Goal: Information Seeking & Learning: Learn about a topic

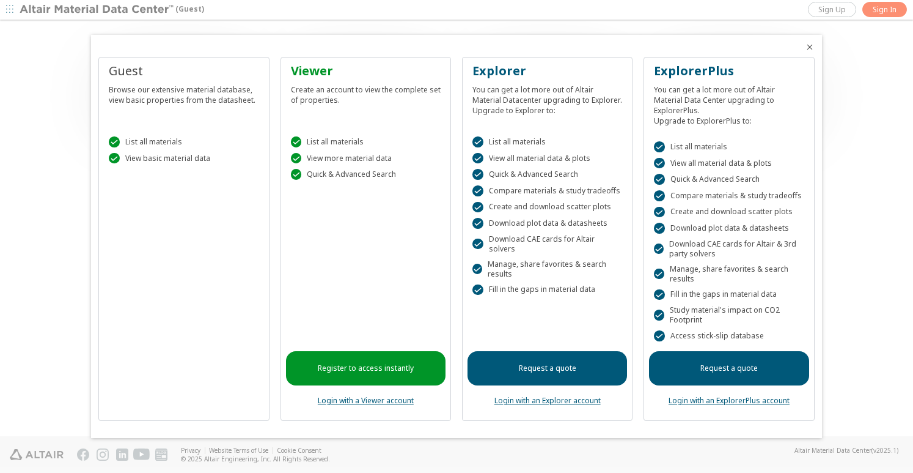
click at [814, 48] on icon "Close" at bounding box center [810, 47] width 10 height 10
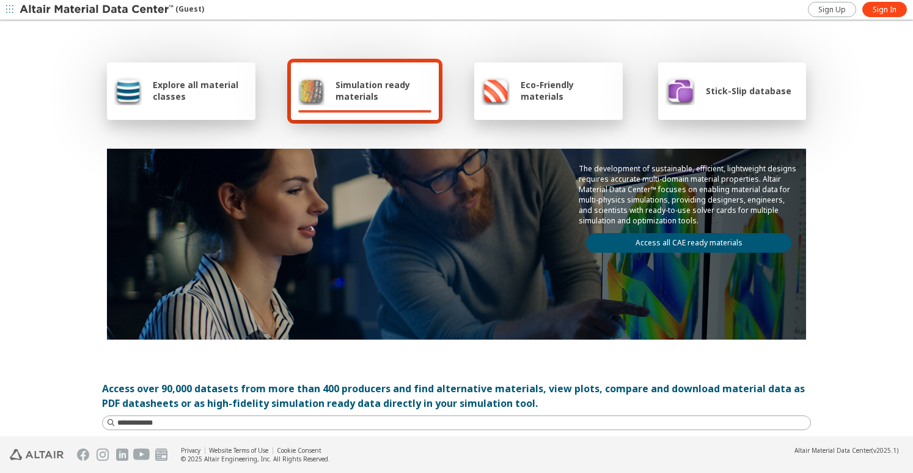
click at [192, 139] on div "Explore all material classes Simulation ready materials Eco-Friendly materials …" at bounding box center [456, 198] width 709 height 355
click at [320, 94] on div "Simulation ready materials" at bounding box center [365, 90] width 134 height 29
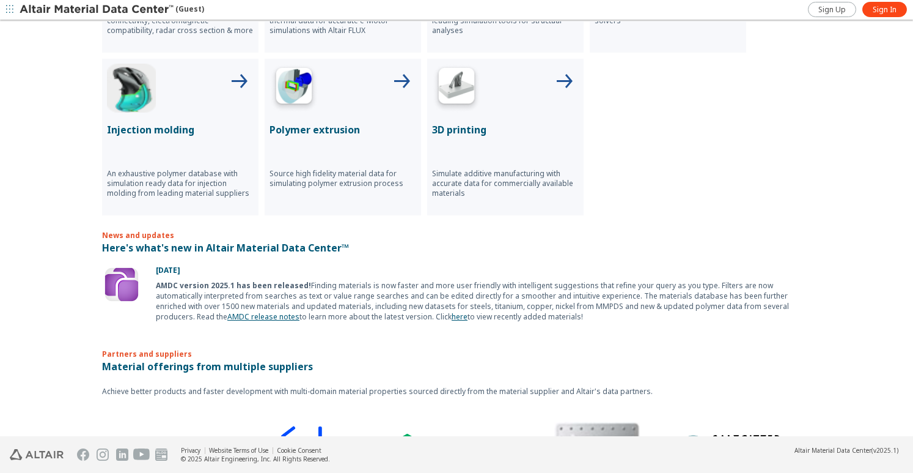
scroll to position [367, 0]
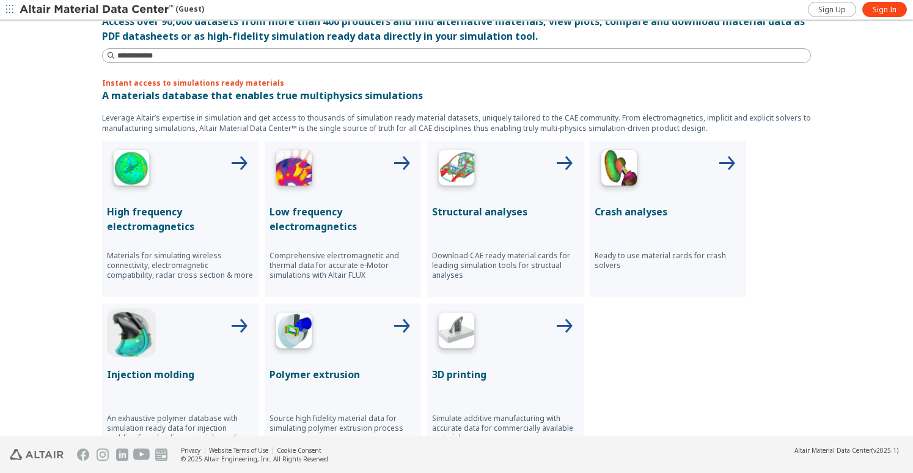
click at [455, 163] on img at bounding box center [456, 169] width 49 height 49
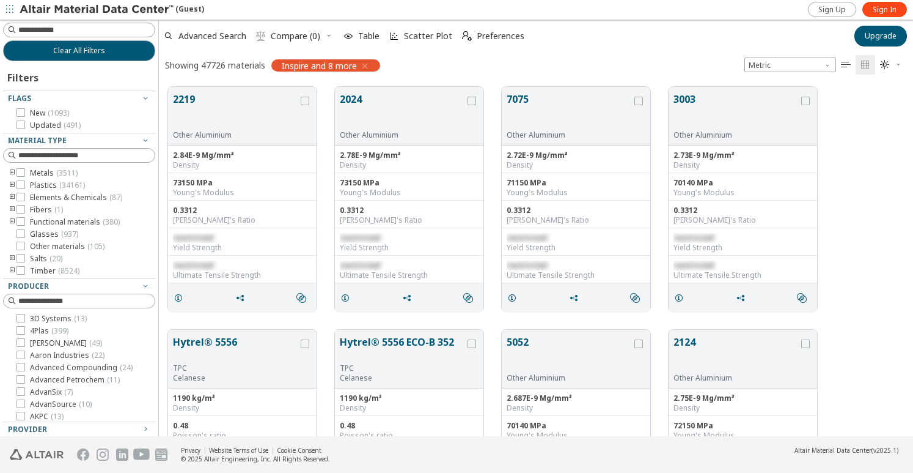
scroll to position [348, 744]
click at [12, 170] on icon "toogle group" at bounding box center [12, 173] width 9 height 10
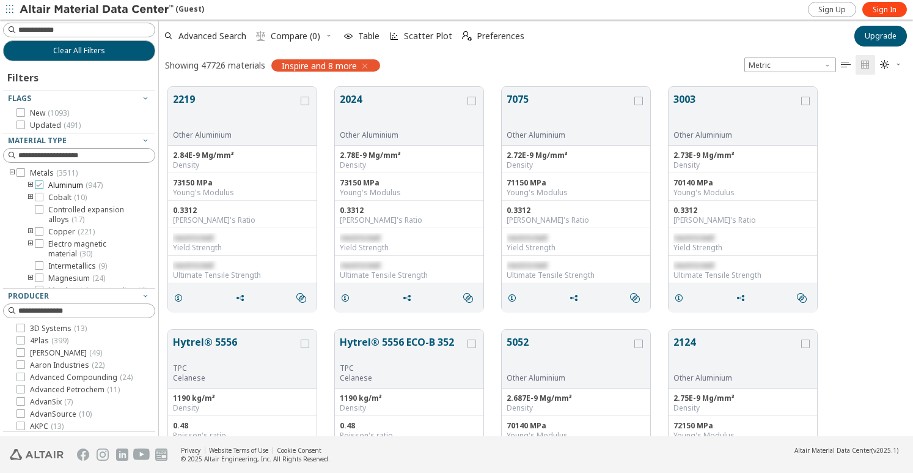
click at [65, 185] on span "Aluminum ( 947 )" at bounding box center [75, 185] width 54 height 10
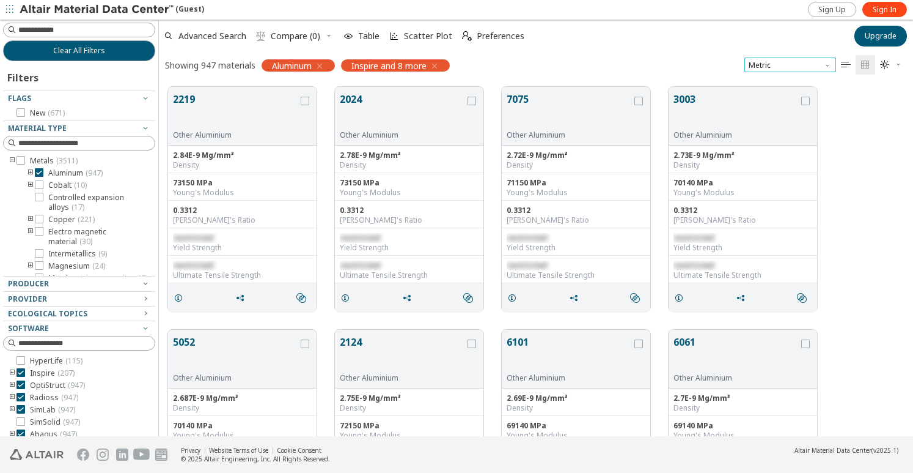
click at [776, 58] on span "Metric" at bounding box center [791, 64] width 92 height 15
click at [780, 62] on span "Metric" at bounding box center [791, 64] width 92 height 15
click at [29, 169] on icon "toogle group" at bounding box center [30, 173] width 9 height 10
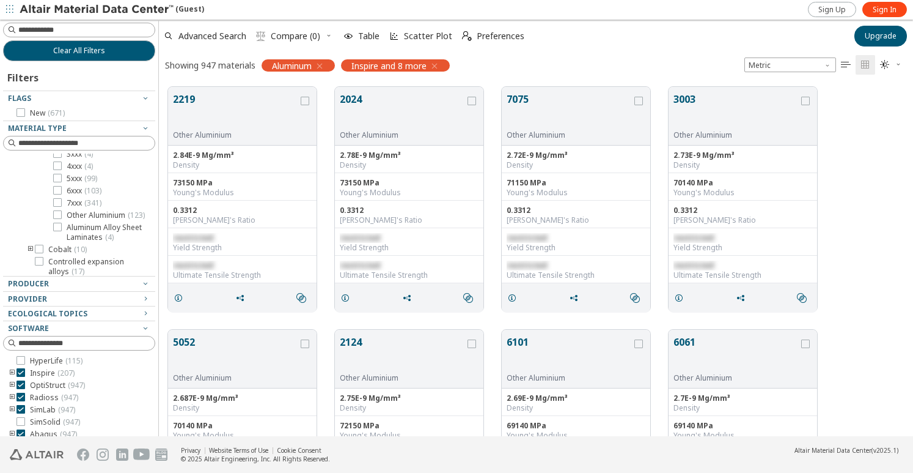
scroll to position [49, 0]
click at [58, 199] on icon at bounding box center [57, 197] width 9 height 9
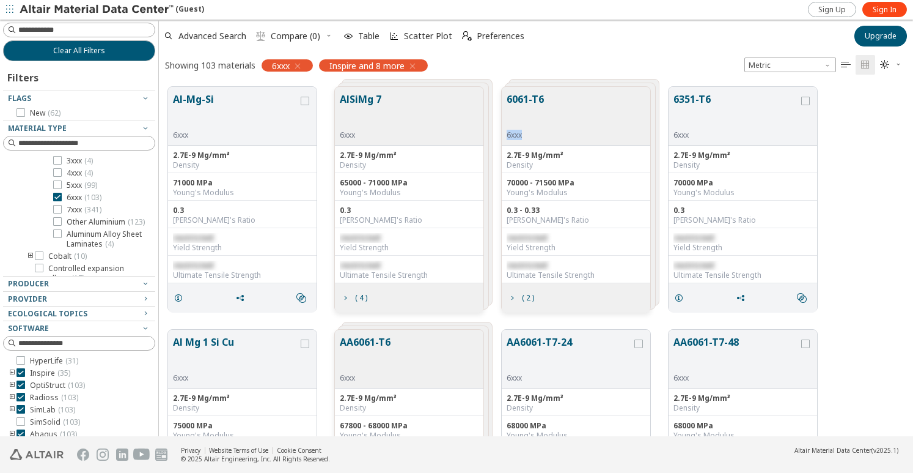
drag, startPoint x: 587, startPoint y: 103, endPoint x: 542, endPoint y: 140, distance: 58.2
click at [537, 144] on div "6061-T6 6xxx" at bounding box center [576, 116] width 149 height 59
click at [590, 95] on div "6061-T6 6xxx" at bounding box center [576, 116] width 149 height 59
click at [522, 90] on div "6061-T6 6xxx" at bounding box center [576, 116] width 149 height 59
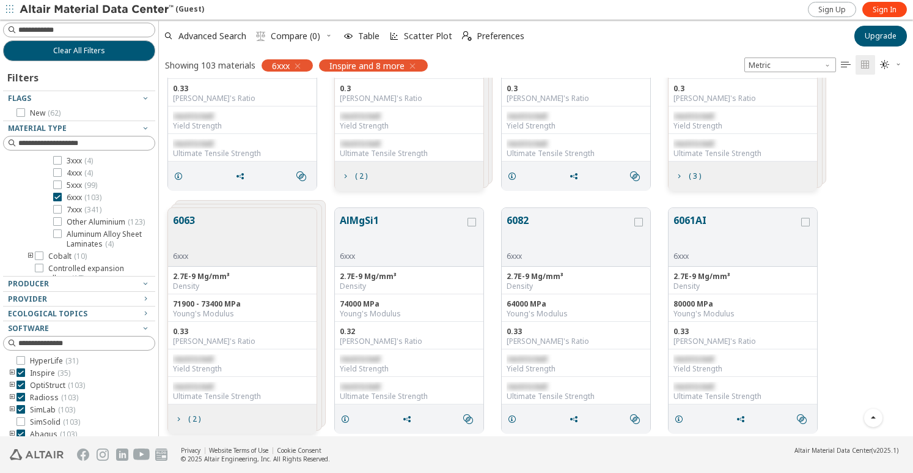
scroll to position [611, 0]
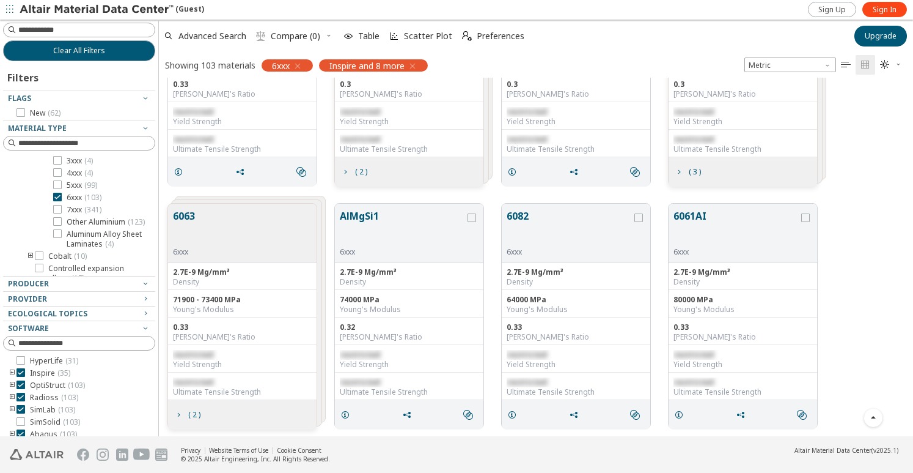
click at [221, 215] on div "6063 6xxx" at bounding box center [242, 233] width 149 height 59
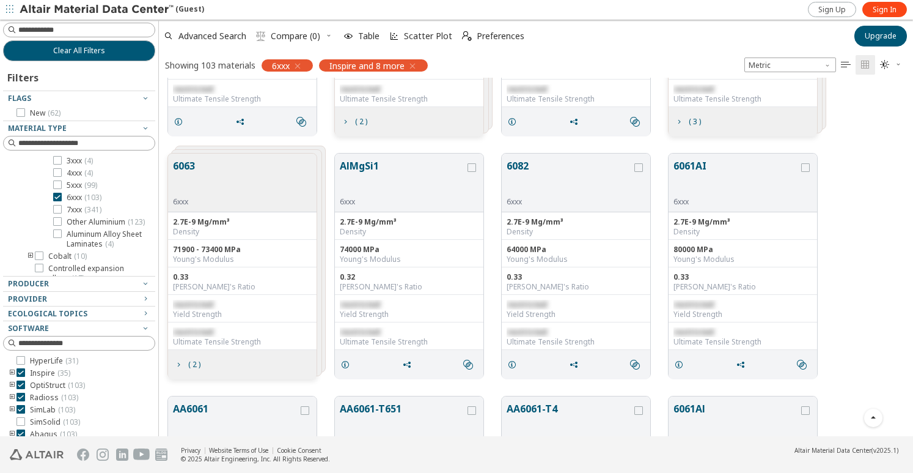
scroll to position [672, 0]
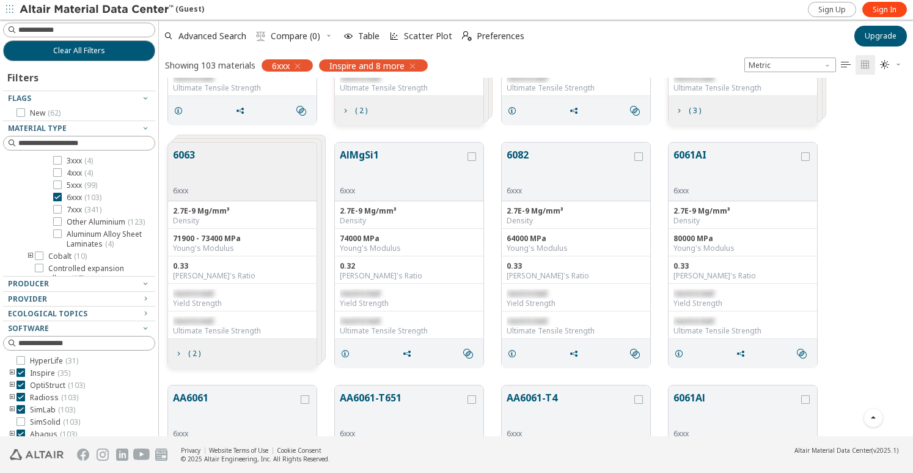
click at [213, 274] on div "[PERSON_NAME]'s Ratio" at bounding box center [242, 276] width 139 height 10
click at [176, 348] on icon "grid" at bounding box center [179, 353] width 10 height 10
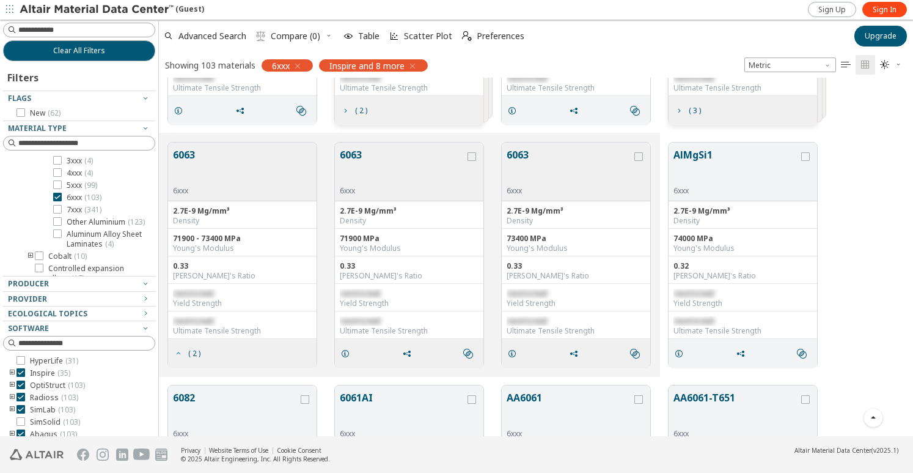
click at [174, 350] on icon "grid" at bounding box center [179, 353] width 10 height 10
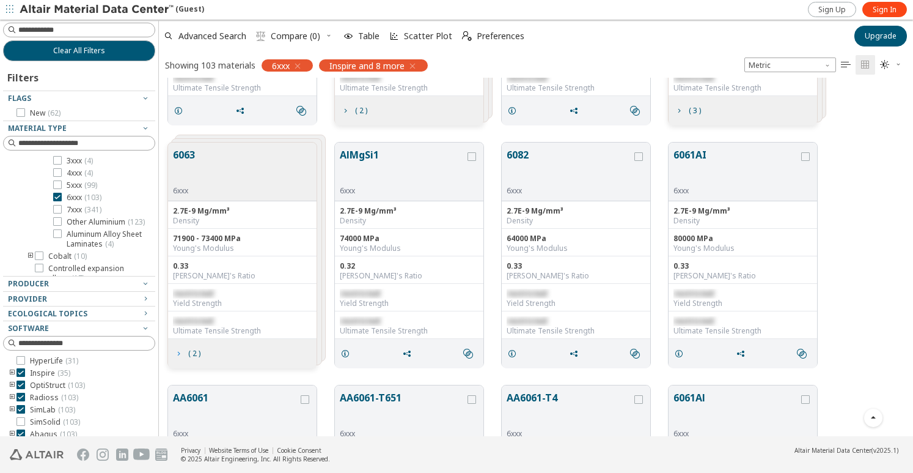
click at [178, 349] on icon "grid" at bounding box center [179, 353] width 10 height 10
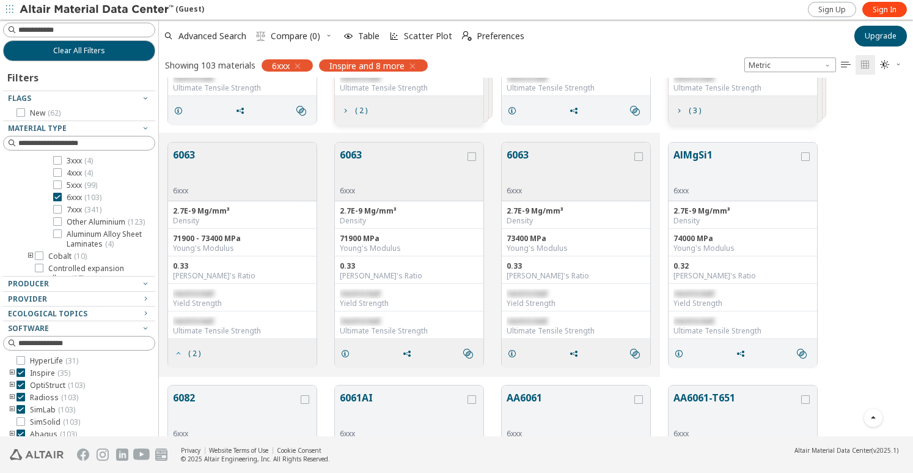
click at [178, 349] on icon "grid" at bounding box center [179, 353] width 10 height 10
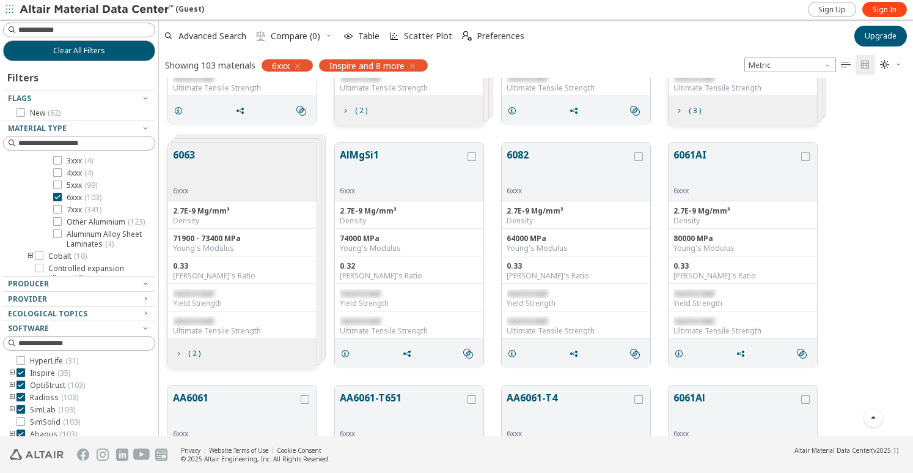
click at [178, 349] on icon "grid" at bounding box center [179, 353] width 10 height 10
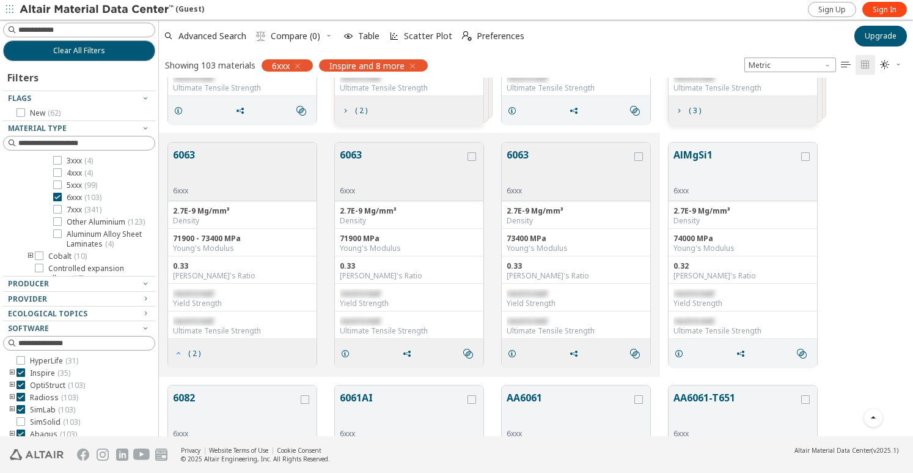
click at [178, 349] on icon "grid" at bounding box center [179, 353] width 10 height 10
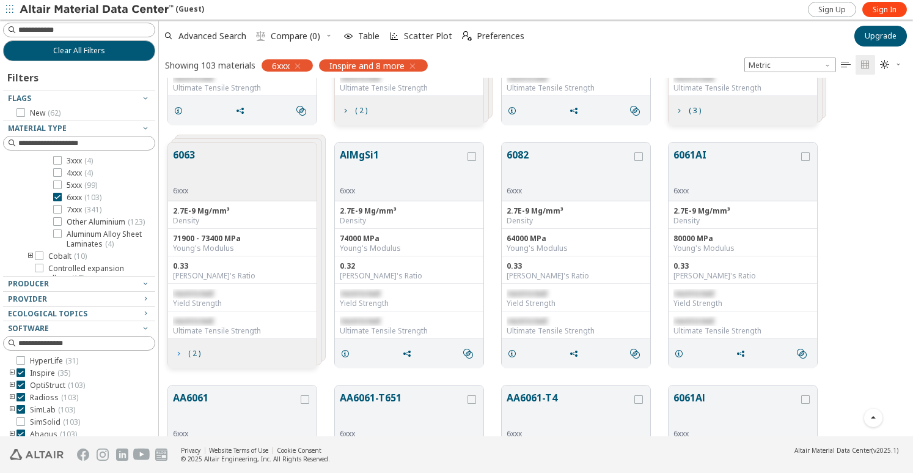
click at [178, 349] on icon "grid" at bounding box center [179, 353] width 10 height 10
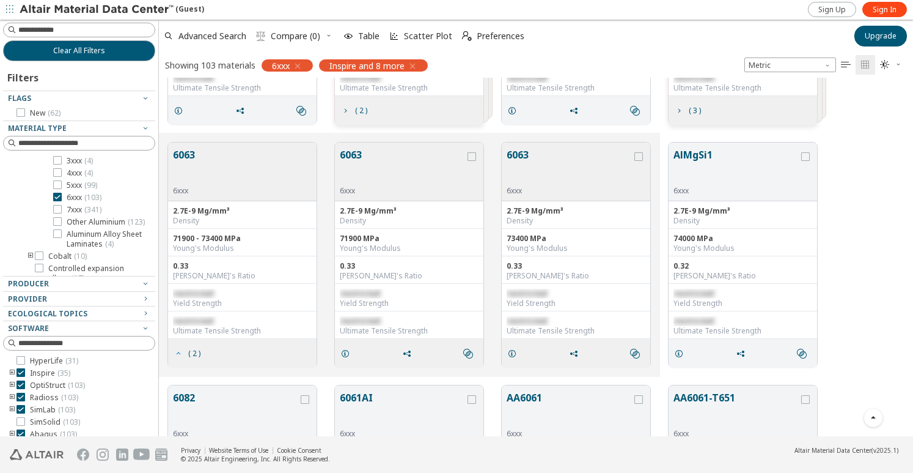
click at [197, 350] on span "( 2 )" at bounding box center [194, 353] width 12 height 7
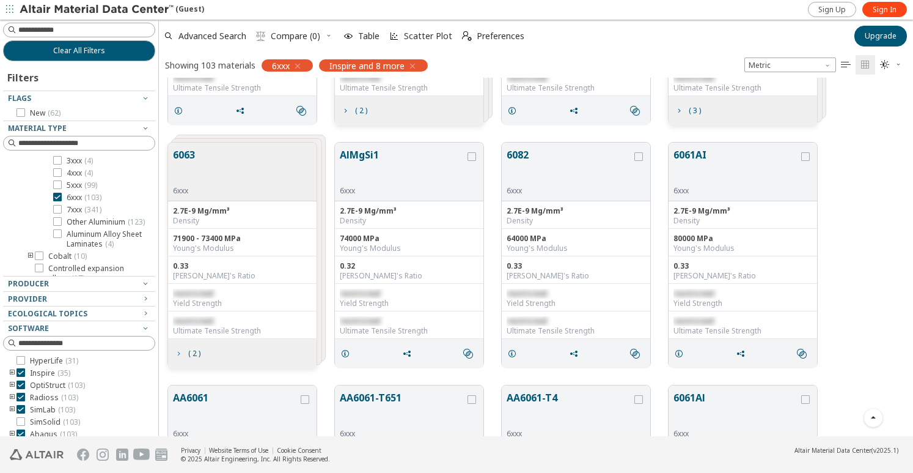
click at [196, 351] on span "( 2 )" at bounding box center [194, 353] width 12 height 7
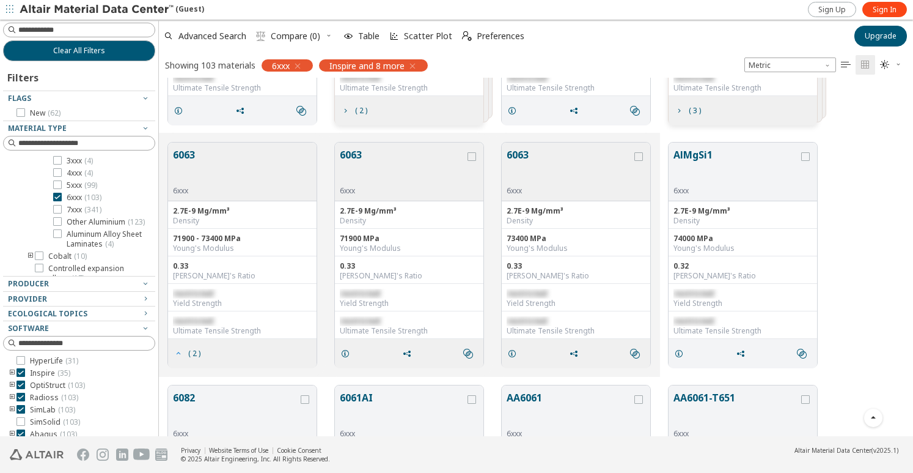
click at [196, 351] on span "( 2 )" at bounding box center [194, 353] width 12 height 7
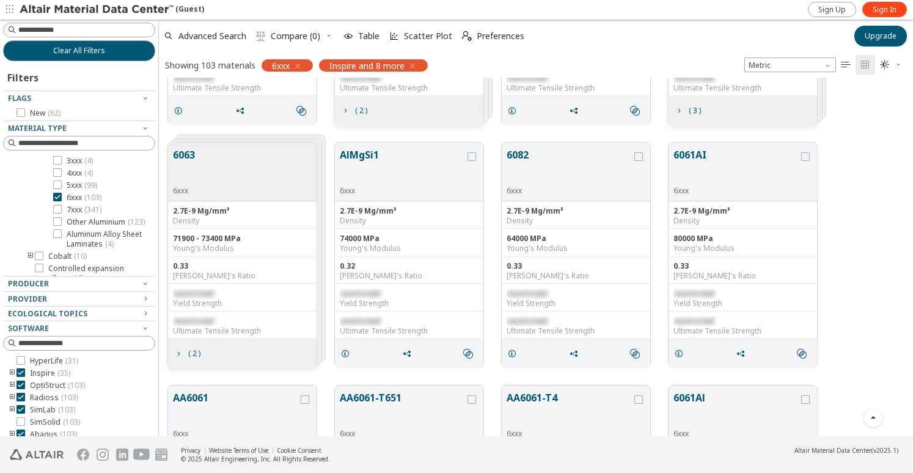
click at [213, 322] on div "restricted" at bounding box center [242, 321] width 139 height 10
click at [207, 322] on span "restricted" at bounding box center [193, 320] width 40 height 10
click at [205, 316] on span "restricted" at bounding box center [193, 320] width 40 height 10
drag, startPoint x: 222, startPoint y: 244, endPoint x: 212, endPoint y: 278, distance: 35.8
click at [212, 278] on div "[PERSON_NAME]'s Ratio" at bounding box center [242, 276] width 139 height 10
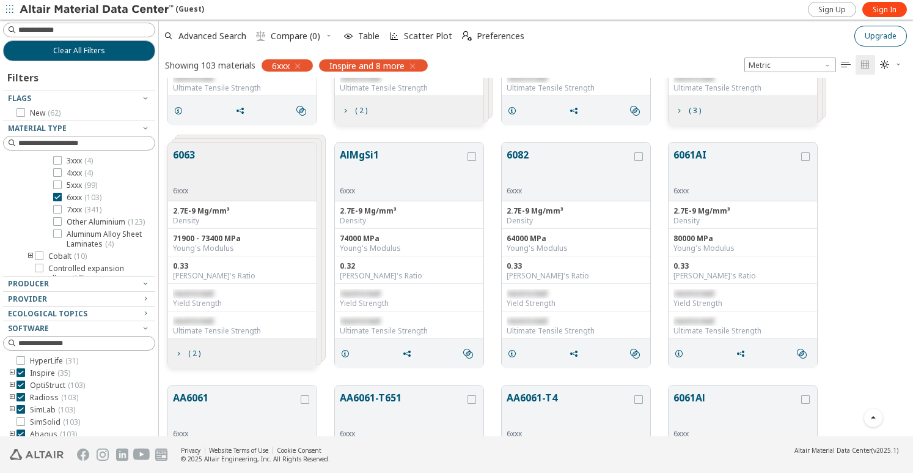
click at [880, 43] on button "Upgrade" at bounding box center [881, 36] width 53 height 21
